Goal: Find specific fact: Find specific fact

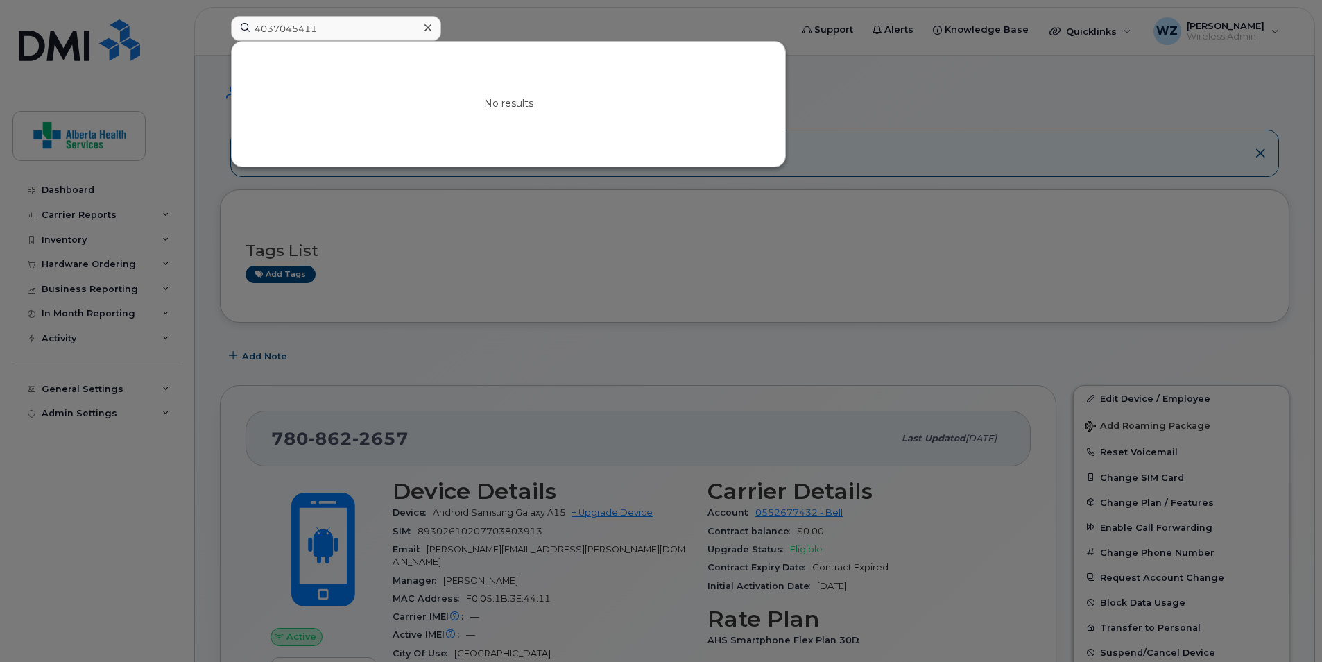
drag, startPoint x: 0, startPoint y: 0, endPoint x: 216, endPoint y: 33, distance: 218.9
click at [220, 25] on div "4037045411 No results" at bounding box center [506, 31] width 573 height 31
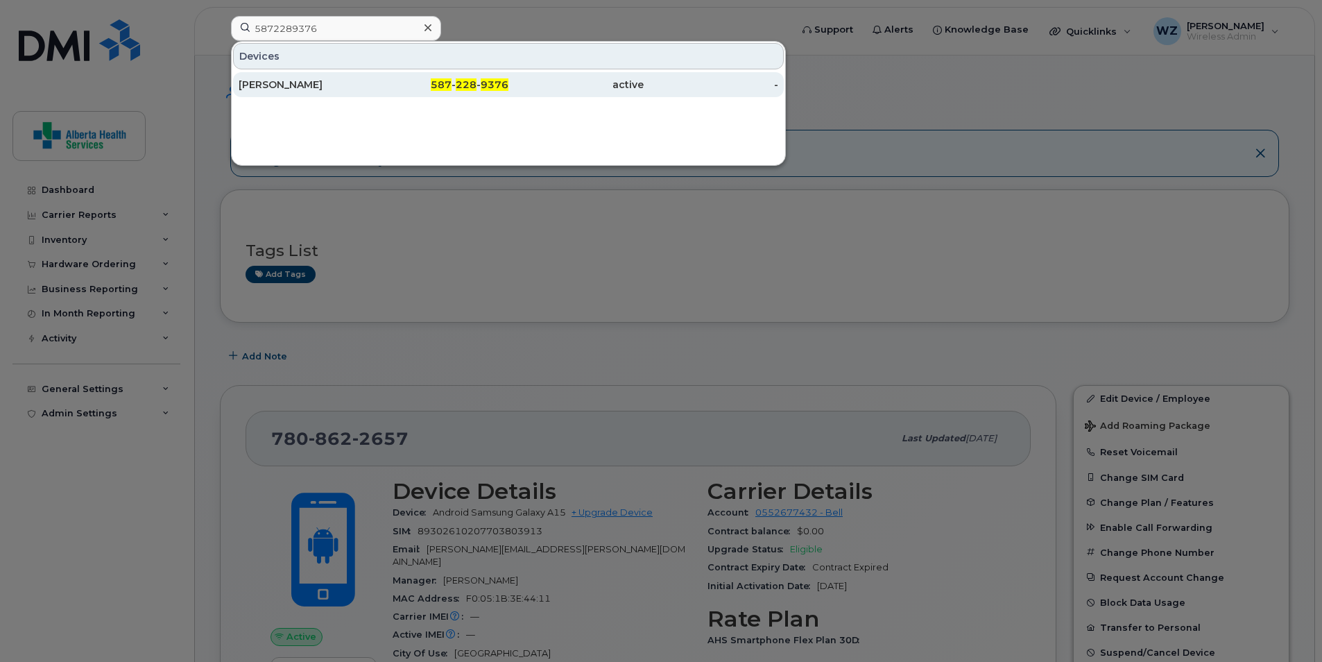
type input "5872289376"
click at [337, 89] on div "[PERSON_NAME]" at bounding box center [306, 85] width 135 height 14
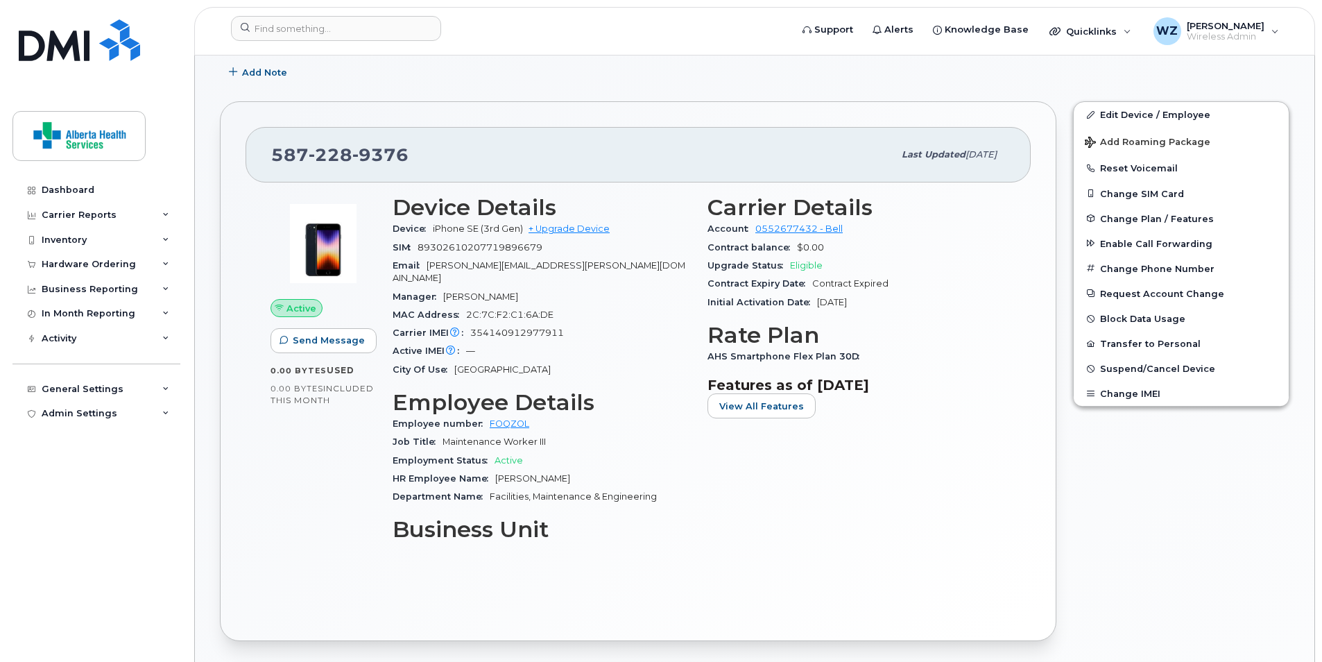
scroll to position [624, 0]
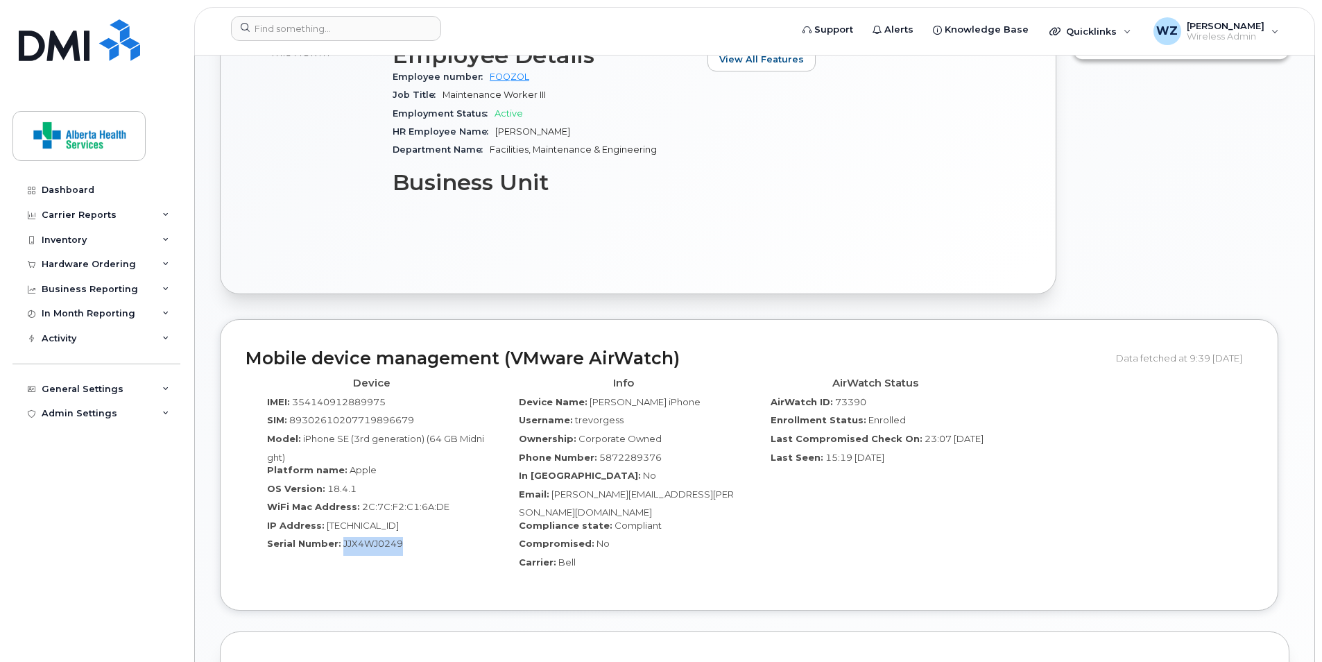
drag, startPoint x: 404, startPoint y: 536, endPoint x: 340, endPoint y: 537, distance: 64.5
click at [340, 537] on div "Serial Number: JJX4WJ0249" at bounding box center [371, 546] width 231 height 19
copy span "JJX4WJ0249"
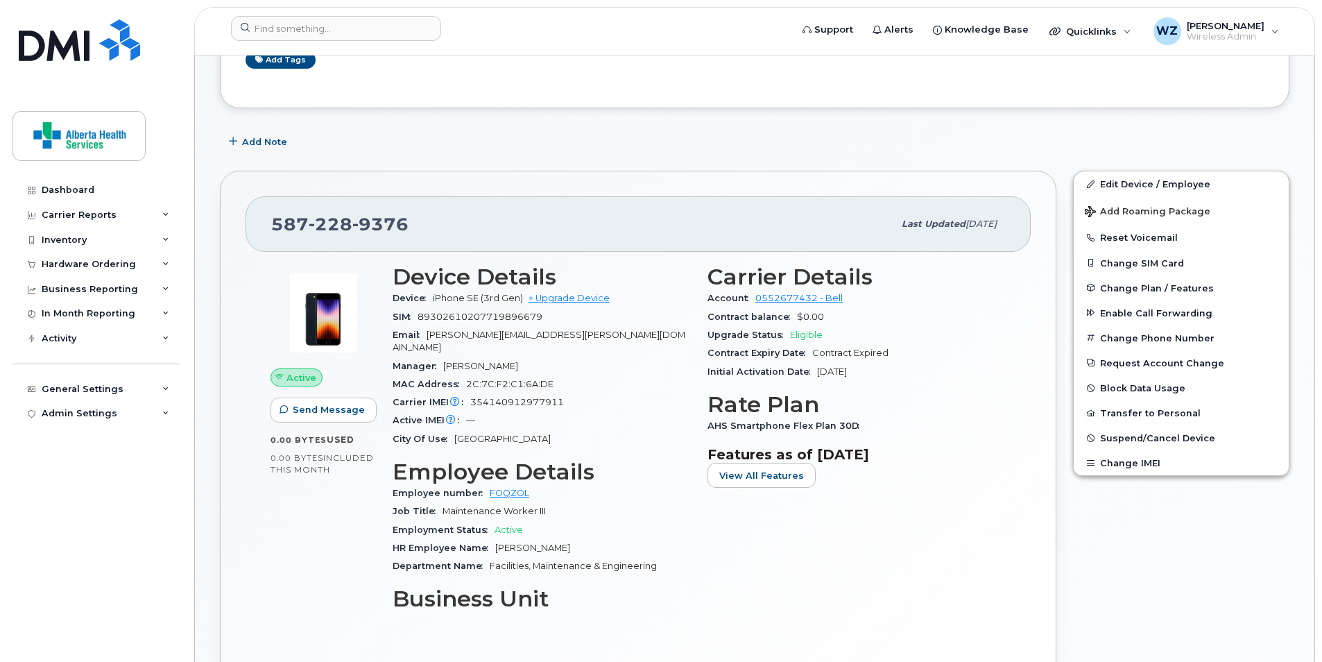
scroll to position [0, 0]
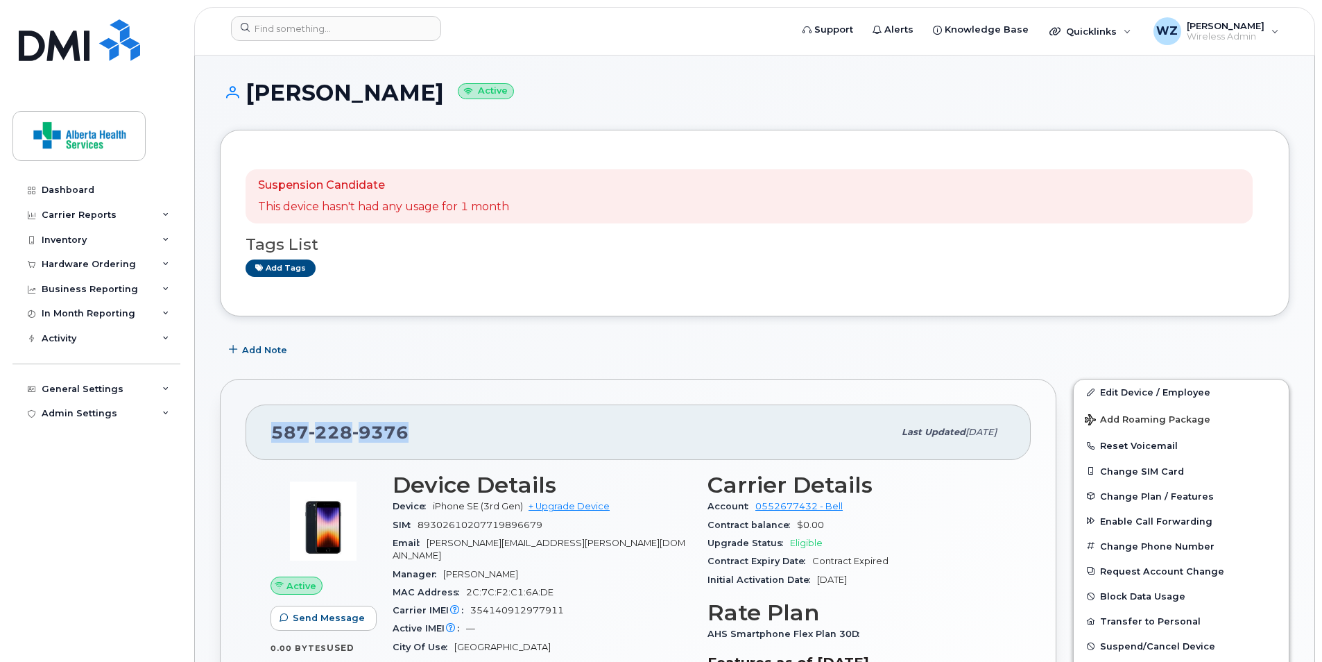
drag, startPoint x: 409, startPoint y: 427, endPoint x: 268, endPoint y: 423, distance: 140.9
click at [268, 423] on div "[PHONE_NUMBER] Last updated [DATE]" at bounding box center [638, 432] width 785 height 56
copy span "[PHONE_NUMBER]"
